Goal: Information Seeking & Learning: Learn about a topic

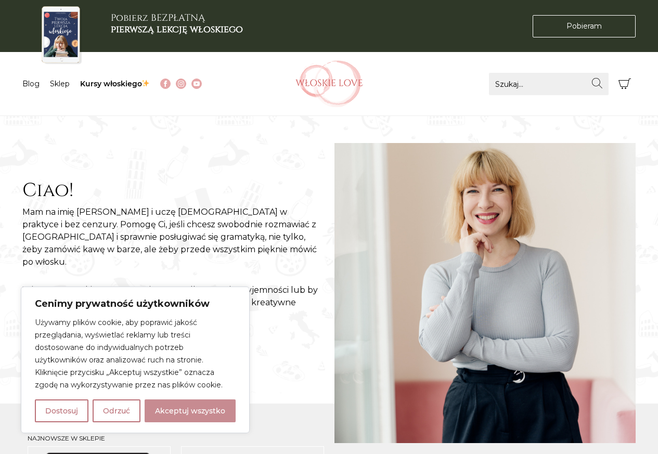
drag, startPoint x: 167, startPoint y: 414, endPoint x: 163, endPoint y: 409, distance: 6.3
click at [167, 413] on button "Akceptuj wszystko" at bounding box center [190, 410] width 91 height 23
checkbox input "true"
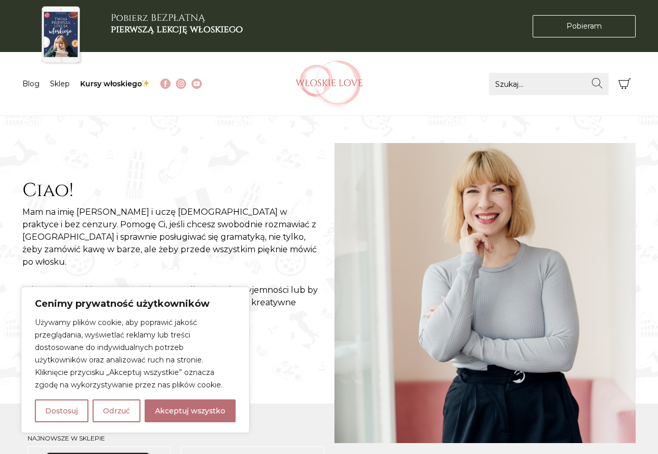
checkbox input "true"
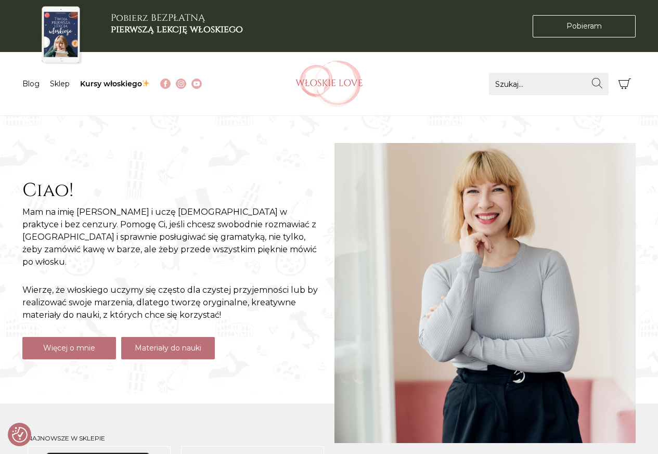
click at [168, 339] on link "Materiały do nauki" at bounding box center [168, 348] width 94 height 22
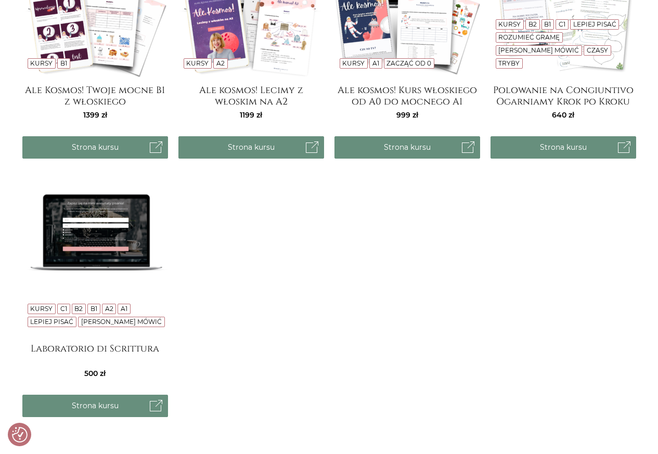
scroll to position [676, 0]
